Goal: Find specific page/section: Find specific page/section

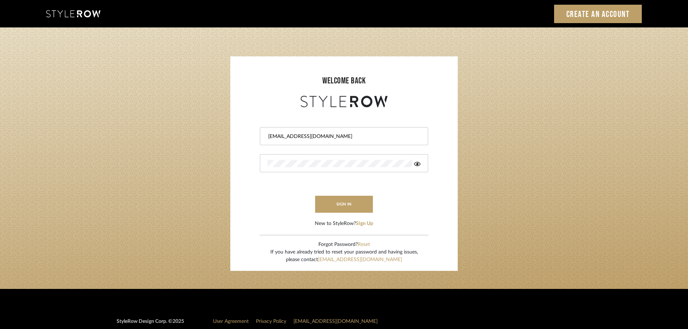
click at [340, 142] on div "[EMAIL_ADDRESS][DOMAIN_NAME]" at bounding box center [344, 136] width 168 height 18
click at [339, 141] on div "[EMAIL_ADDRESS][DOMAIN_NAME]" at bounding box center [344, 136] width 168 height 18
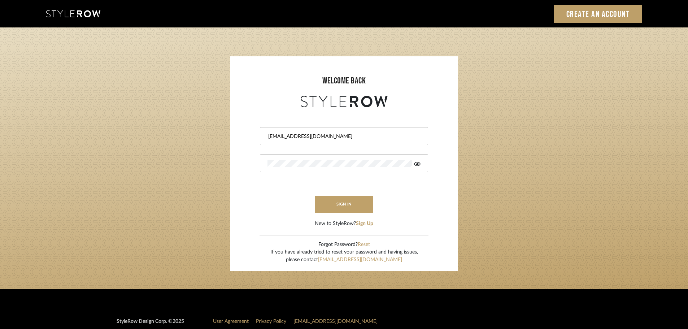
drag, startPoint x: 337, startPoint y: 138, endPoint x: 257, endPoint y: 142, distance: 79.9
click at [257, 142] on form "[EMAIL_ADDRESS][DOMAIN_NAME] sign in New to StyleRow? Sign Up" at bounding box center [344, 168] width 213 height 118
click at [278, 175] on form "[EMAIL_ADDRESS][DOMAIN_NAME] sign in New to StyleRow? Sign Up" at bounding box center [344, 168] width 213 height 118
click at [349, 136] on input "[EMAIL_ADDRESS][DOMAIN_NAME]" at bounding box center [343, 136] width 151 height 7
drag, startPoint x: 349, startPoint y: 136, endPoint x: 230, endPoint y: 132, distance: 119.2
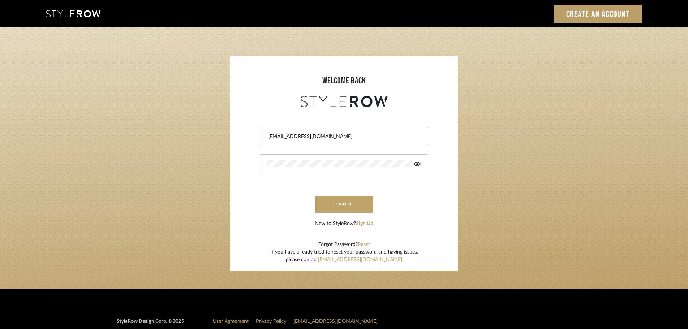
click at [230, 132] on login-page "welcome back [EMAIL_ADDRESS][DOMAIN_NAME] sign in New to StyleRow? Sign Up Forg…" at bounding box center [344, 157] width 688 height 261
paste input "perspective-interiors"
type input "[EMAIL_ADDRESS][DOMAIN_NAME]"
click at [343, 207] on button "sign in" at bounding box center [344, 204] width 58 height 17
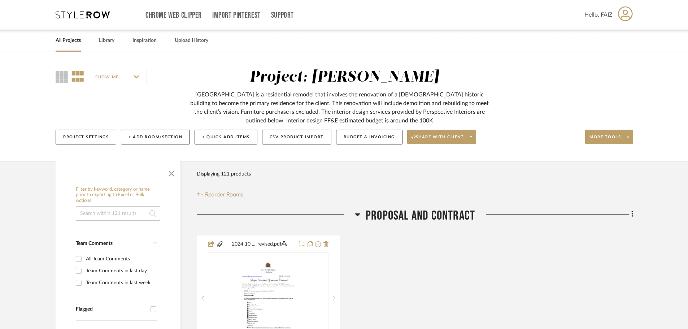
click at [66, 44] on link "All Projects" at bounding box center [68, 41] width 25 height 10
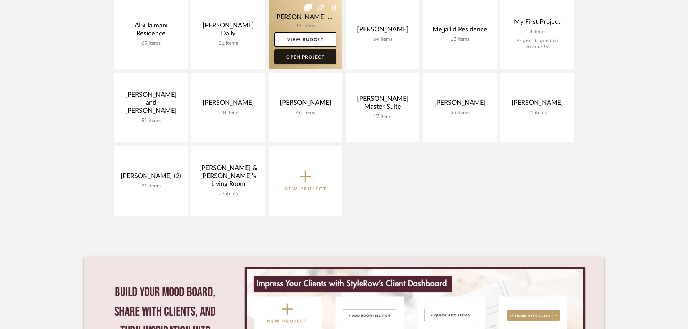
scroll to position [181, 0]
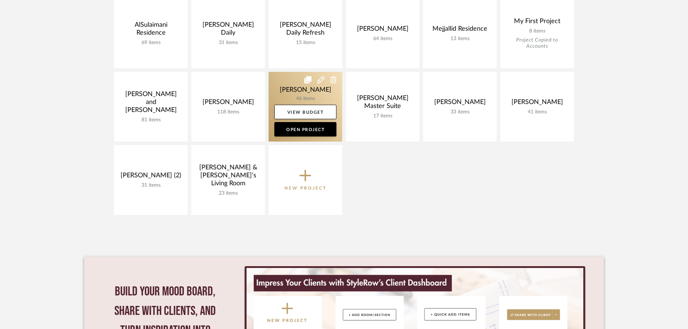
click at [306, 90] on link at bounding box center [306, 107] width 74 height 70
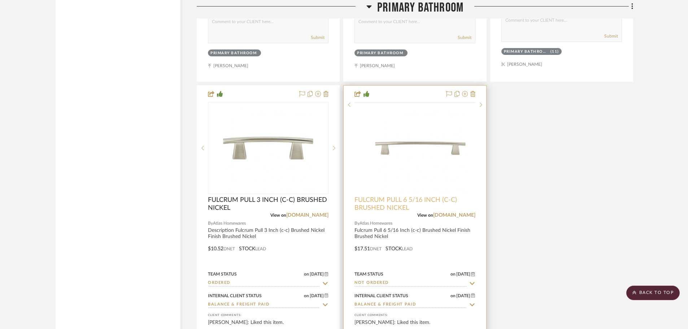
scroll to position [2383, 0]
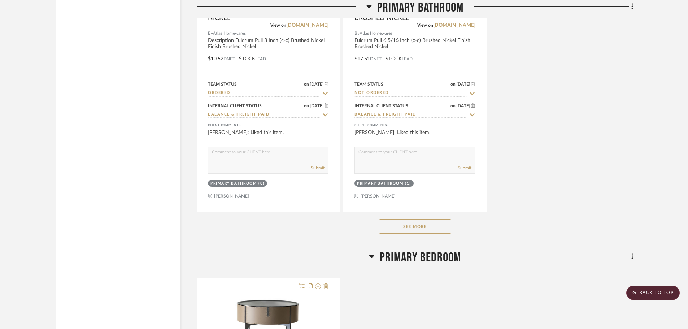
click at [393, 219] on button "See More" at bounding box center [415, 226] width 72 height 14
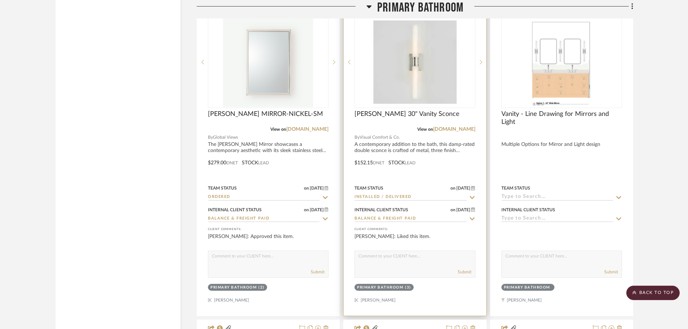
scroll to position [2599, 0]
click at [413, 75] on img "0" at bounding box center [415, 62] width 90 height 90
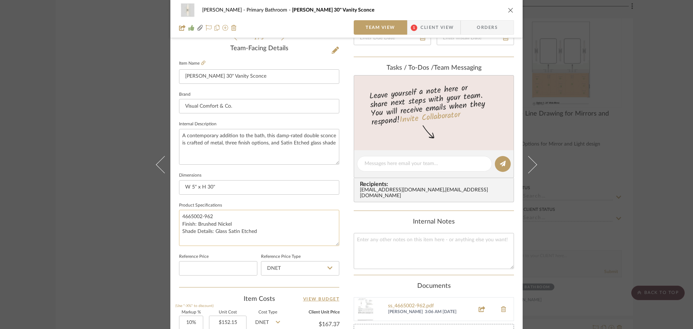
scroll to position [325, 0]
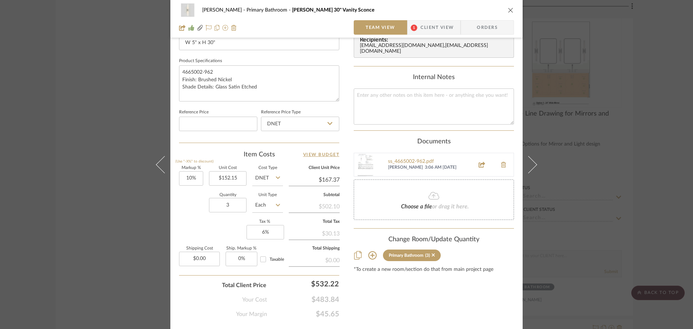
click at [81, 190] on div "Sara Monroe Primary Bathroom Keaton 30" Vanity Sconce Team View 1 Client View O…" at bounding box center [346, 164] width 693 height 329
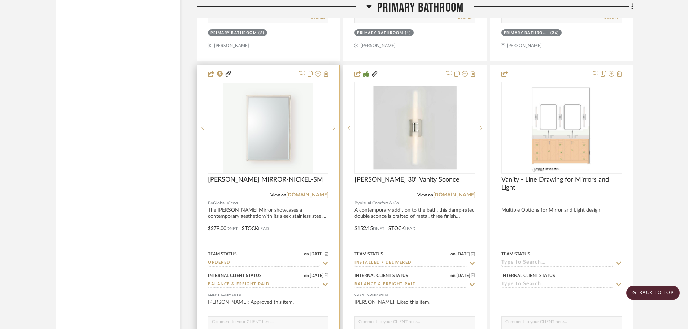
scroll to position [2491, 0]
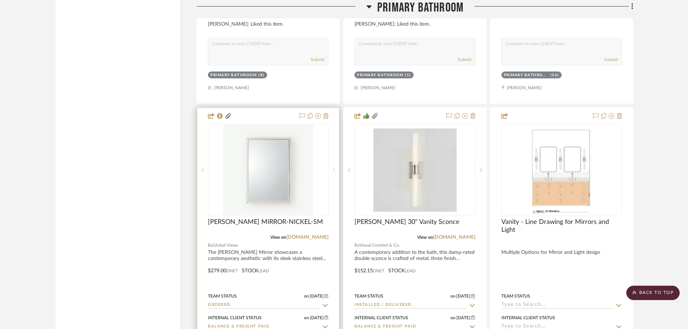
click at [332, 168] on sr-next-btn at bounding box center [334, 170] width 11 height 5
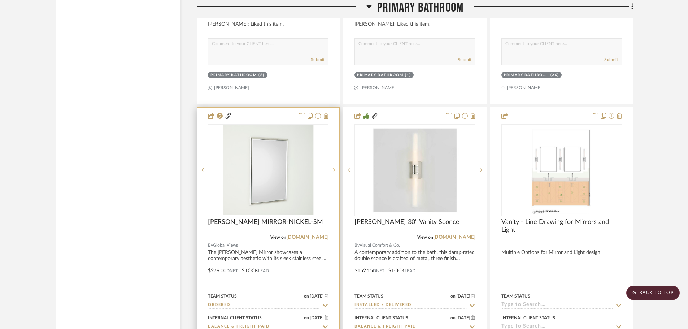
click at [332, 168] on sr-next-btn at bounding box center [334, 170] width 11 height 5
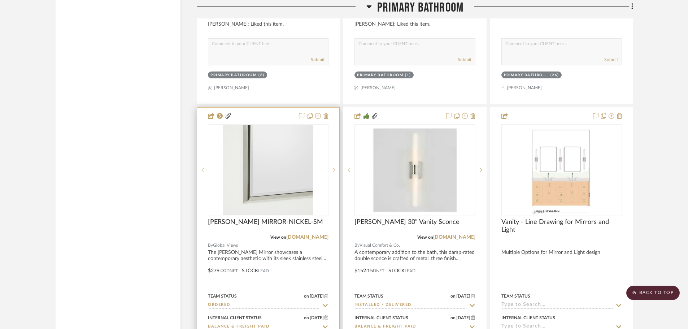
click at [336, 168] on sr-next-btn at bounding box center [334, 170] width 11 height 5
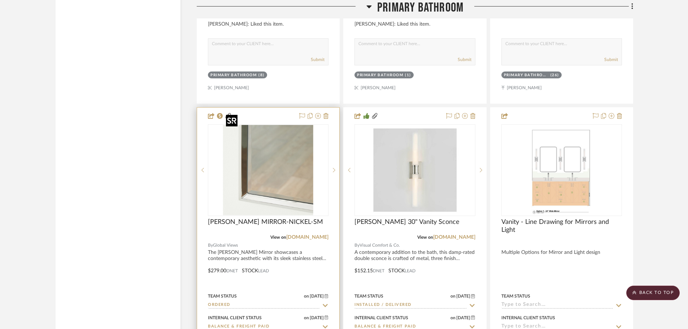
click at [294, 172] on img "3" at bounding box center [268, 170] width 90 height 90
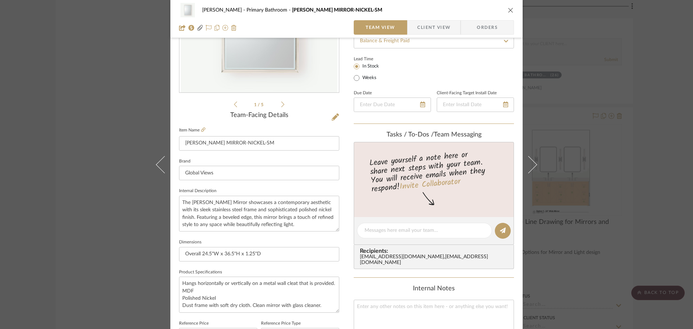
scroll to position [144, 0]
